Goal: Transaction & Acquisition: Download file/media

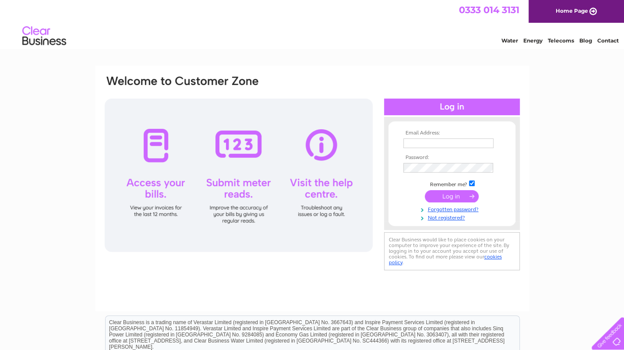
type input "[EMAIL_ADDRESS][DOMAIN_NAME]"
click at [461, 196] on input "submit" at bounding box center [452, 196] width 54 height 12
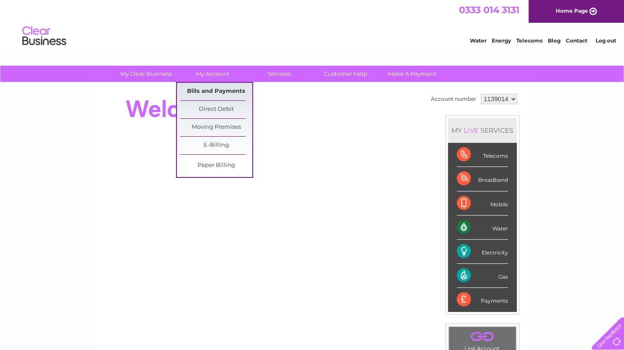
click at [220, 88] on link "Bills and Payments" at bounding box center [216, 92] width 72 height 18
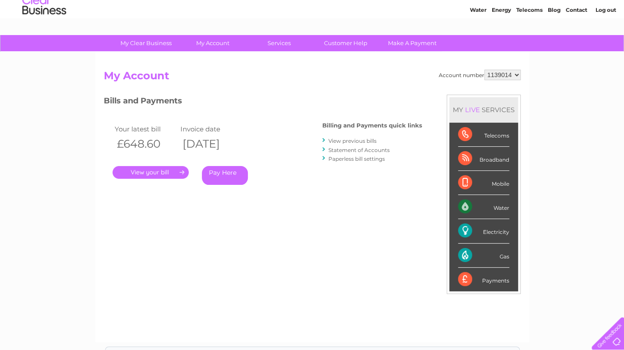
scroll to position [44, 0]
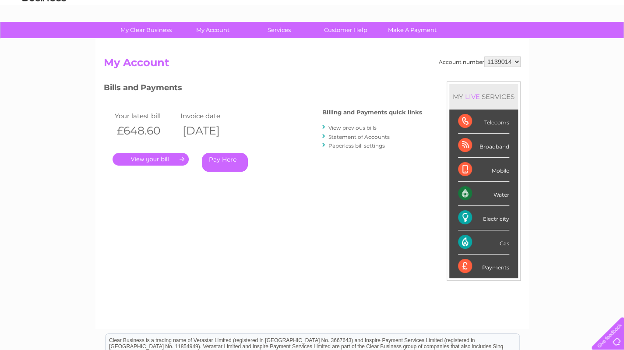
click at [370, 127] on link "View previous bills" at bounding box center [353, 127] width 48 height 7
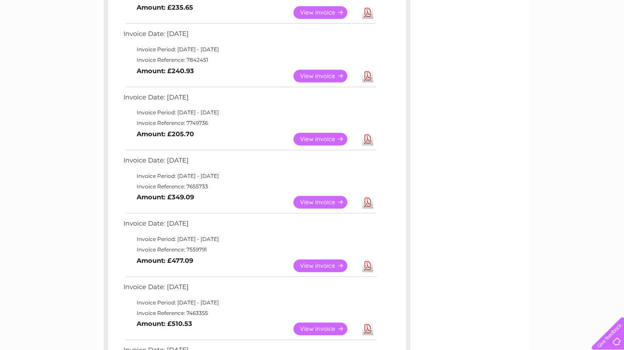
scroll to position [219, 0]
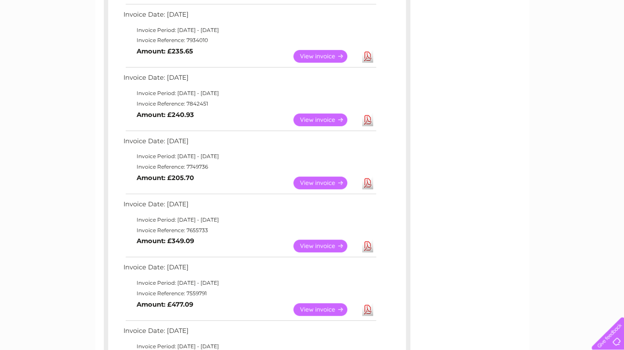
click at [330, 185] on link "View" at bounding box center [326, 183] width 64 height 13
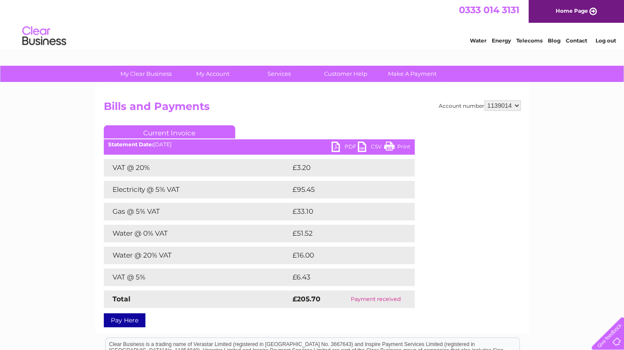
click at [337, 145] on link "PDF" at bounding box center [345, 148] width 26 height 13
click at [347, 145] on link "PDF" at bounding box center [345, 148] width 26 height 13
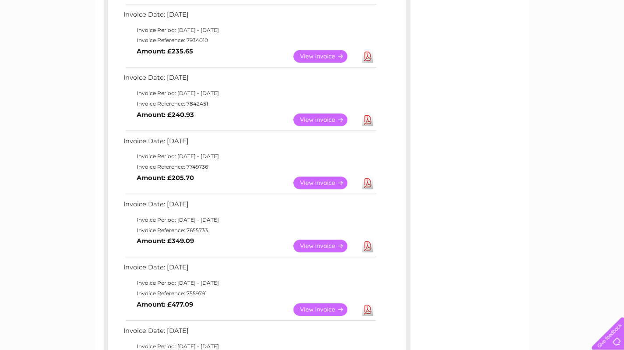
click at [364, 117] on link "Download" at bounding box center [367, 119] width 11 height 13
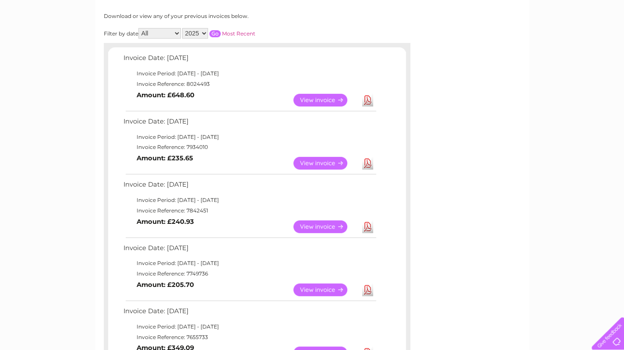
scroll to position [131, 0]
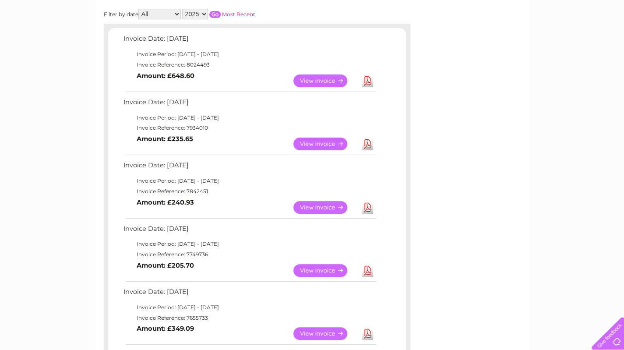
click at [371, 145] on link "Download" at bounding box center [367, 144] width 11 height 13
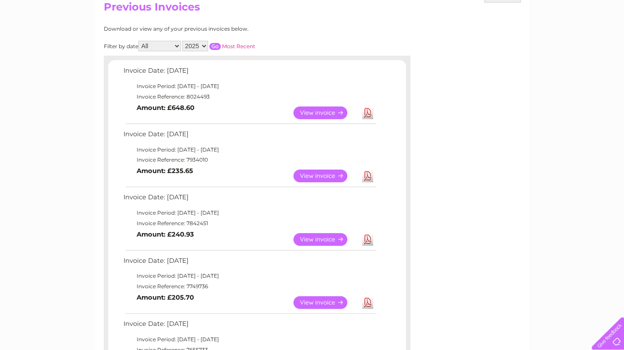
scroll to position [88, 0]
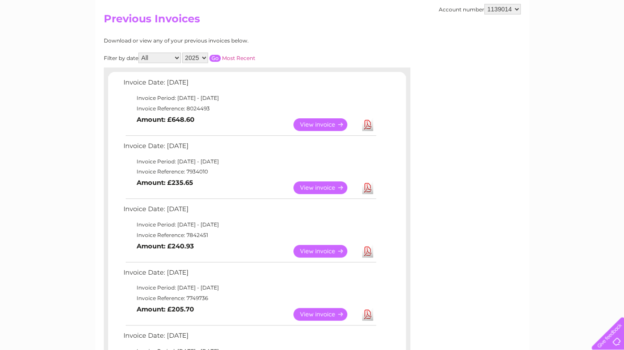
click at [366, 125] on link "Download" at bounding box center [367, 124] width 11 height 13
